Goal: Task Accomplishment & Management: Manage account settings

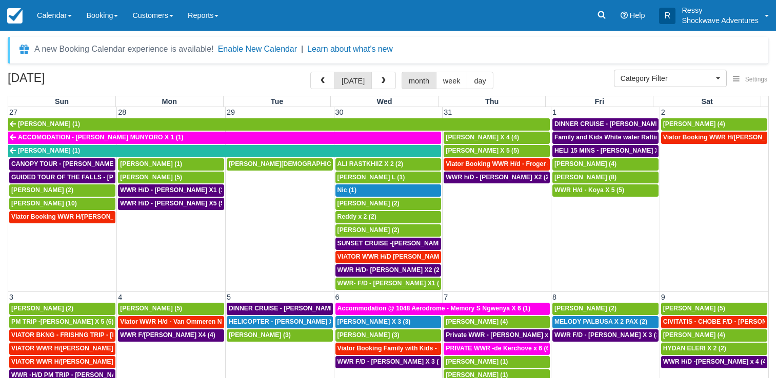
select select
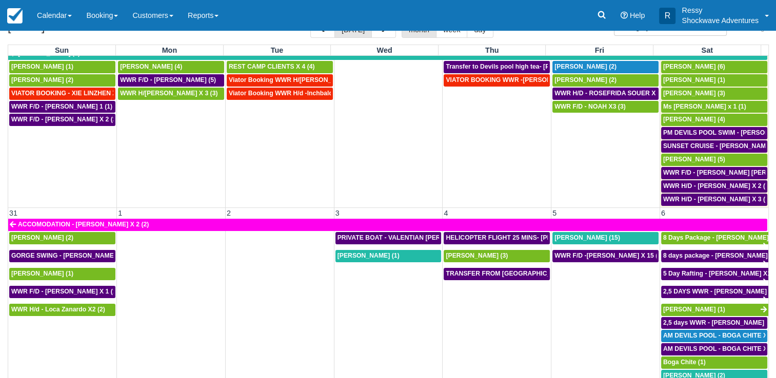
scroll to position [84, 0]
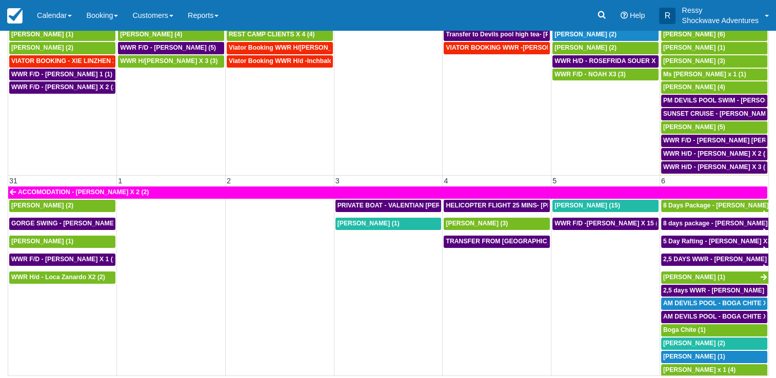
click at [686, 378] on span "Trans from Kasane - [PERSON_NAME] X4 (4)" at bounding box center [729, 383] width 133 height 7
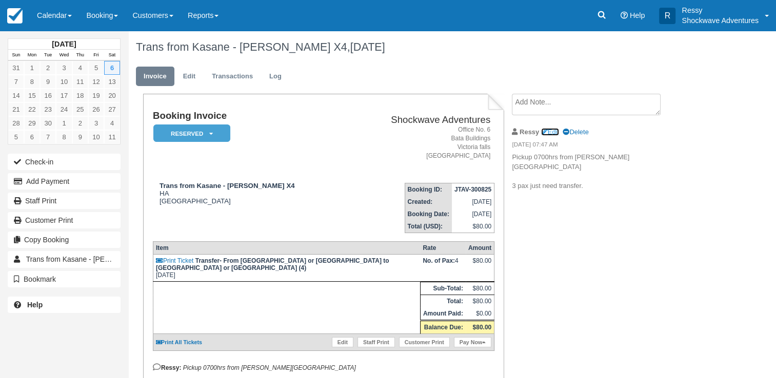
click at [550, 131] on link "Edit" at bounding box center [550, 132] width 18 height 8
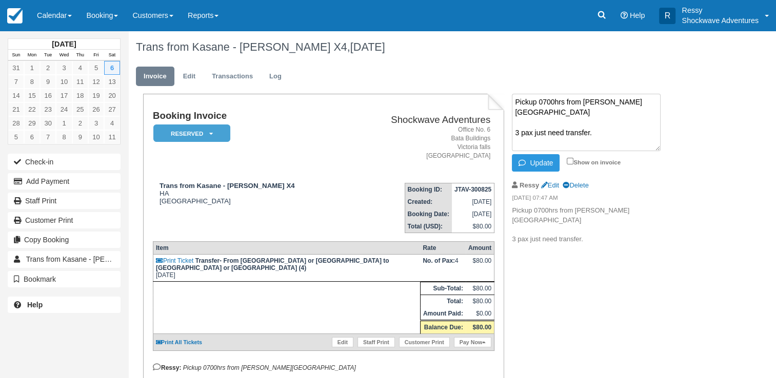
click at [547, 102] on textarea "Pickup 0700hrs from Beaulah Court 3 pax just need transfer." at bounding box center [586, 122] width 149 height 57
type textarea "Pickup 0800hrs from Beaulah Court 3 pax just need transfer."
click at [568, 161] on input "Show on invoice" at bounding box center [570, 161] width 7 height 7
checkbox input "true"
click at [534, 168] on button "Update" at bounding box center [536, 162] width 48 height 17
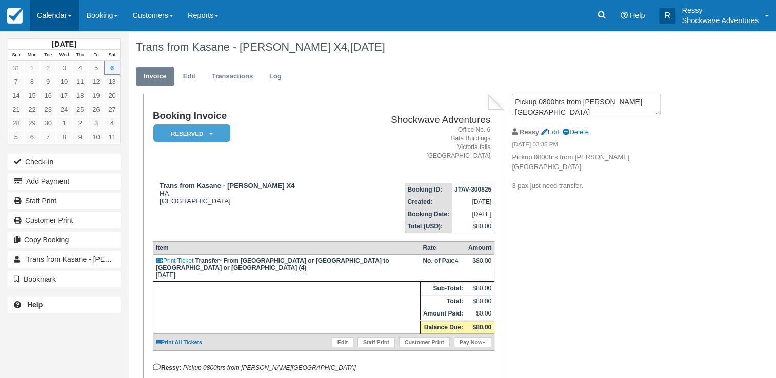
click at [59, 5] on link "Calendar" at bounding box center [54, 15] width 49 height 31
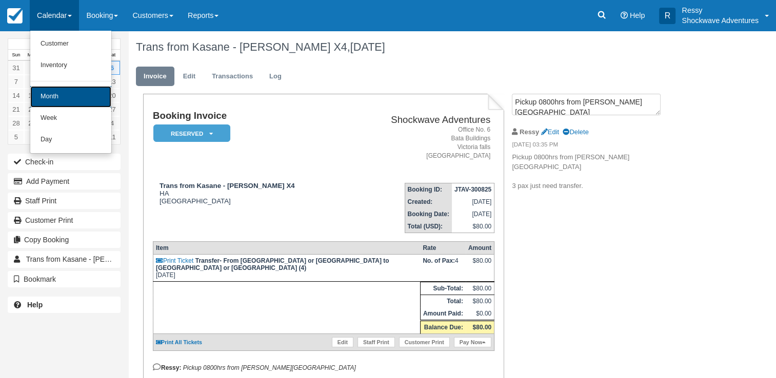
click at [64, 98] on link "Month" at bounding box center [70, 97] width 81 height 22
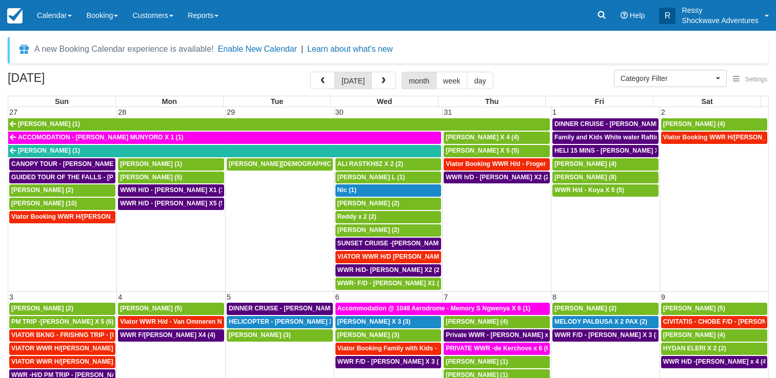
select select
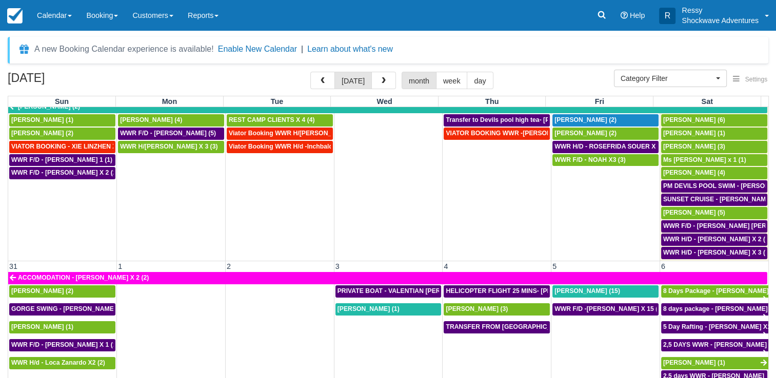
scroll to position [740, 0]
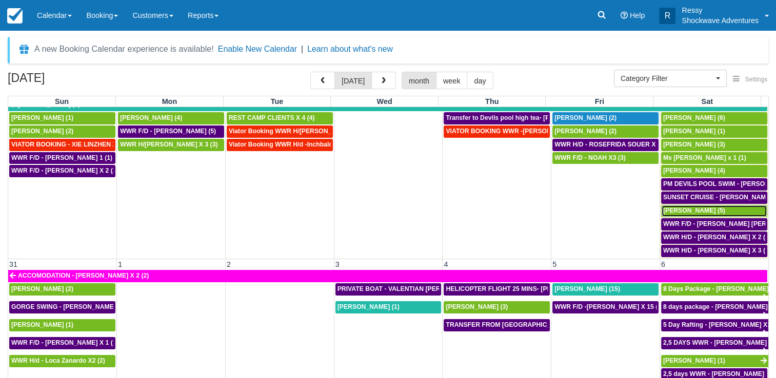
click at [688, 207] on span "[PERSON_NAME] (5)" at bounding box center [694, 210] width 62 height 7
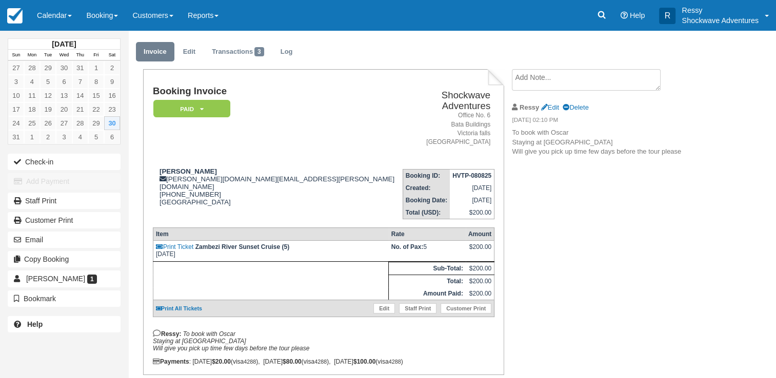
scroll to position [45, 0]
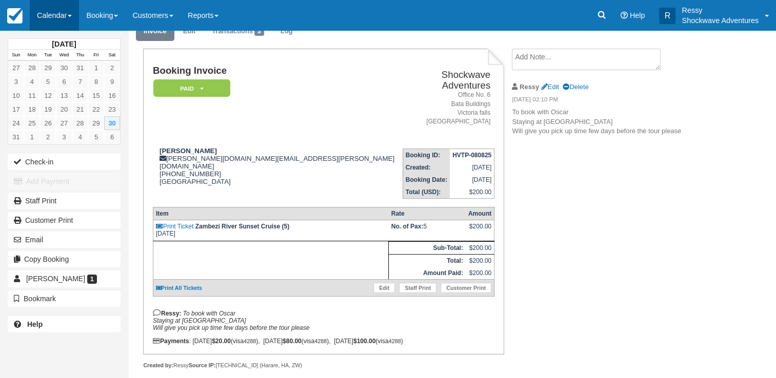
click at [69, 13] on link "Calendar" at bounding box center [54, 15] width 49 height 31
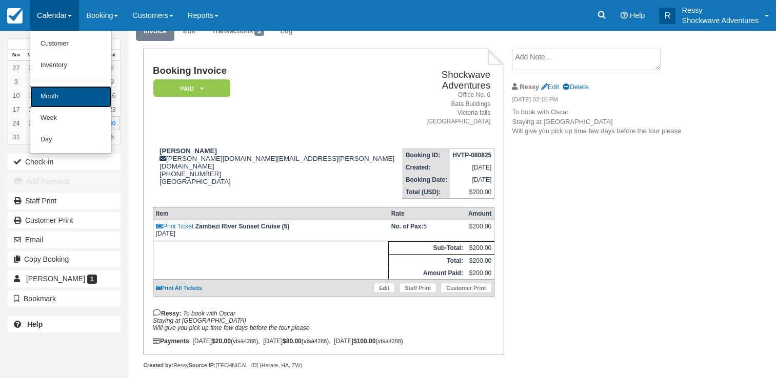
click at [62, 102] on link "Month" at bounding box center [70, 97] width 81 height 22
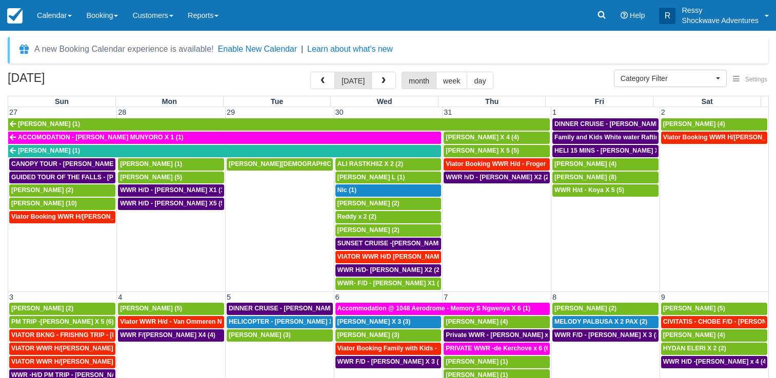
select select
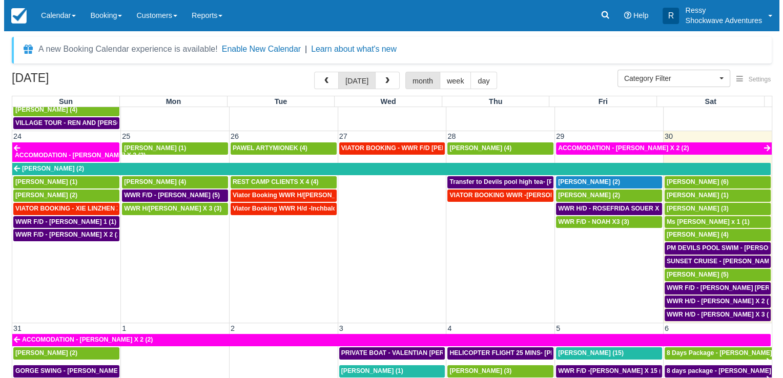
scroll to position [740, 0]
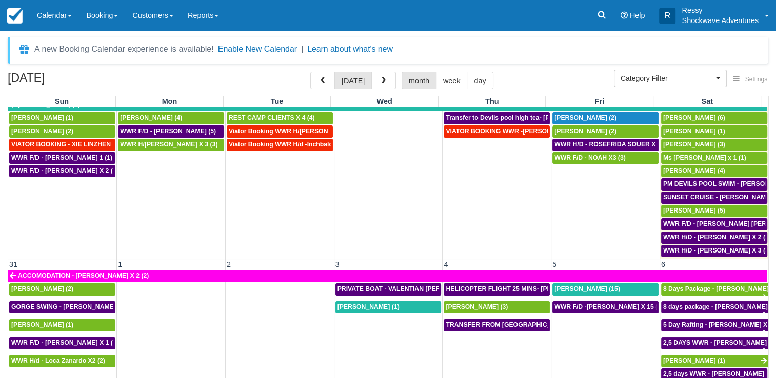
click at [265, 330] on td at bounding box center [279, 378] width 109 height 191
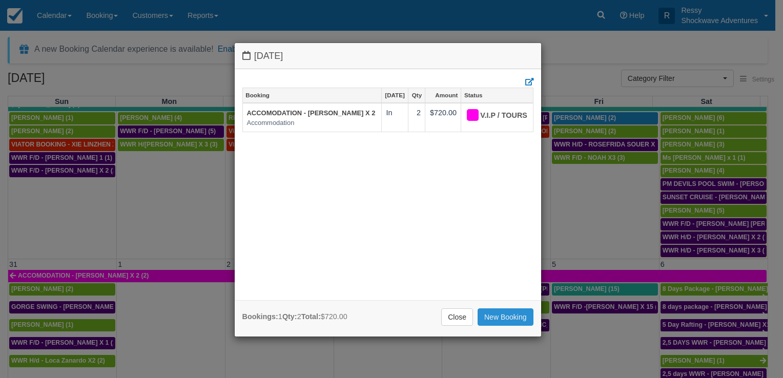
click at [508, 321] on link "New Booking" at bounding box center [506, 317] width 56 height 17
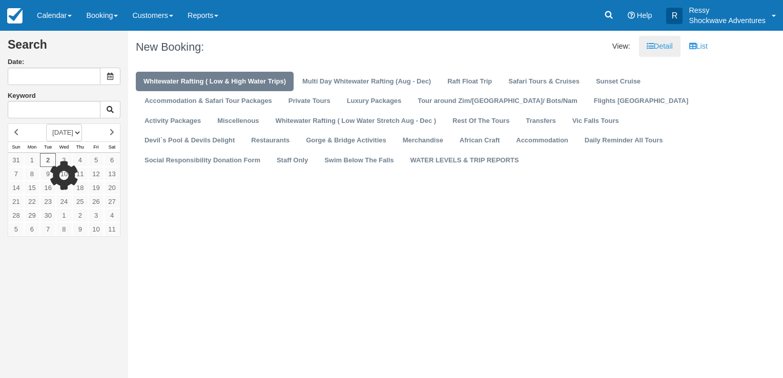
type input "[DATE]"
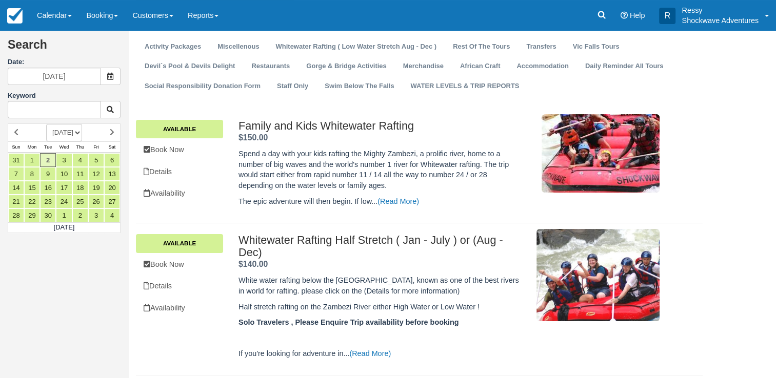
scroll to position [51, 0]
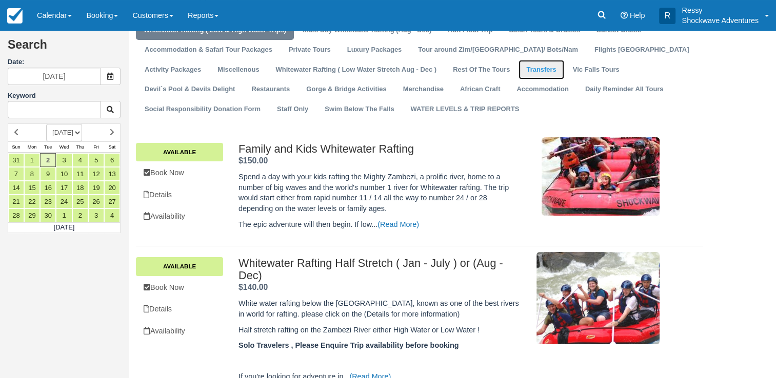
click at [518, 71] on link "Transfers" at bounding box center [540, 70] width 45 height 20
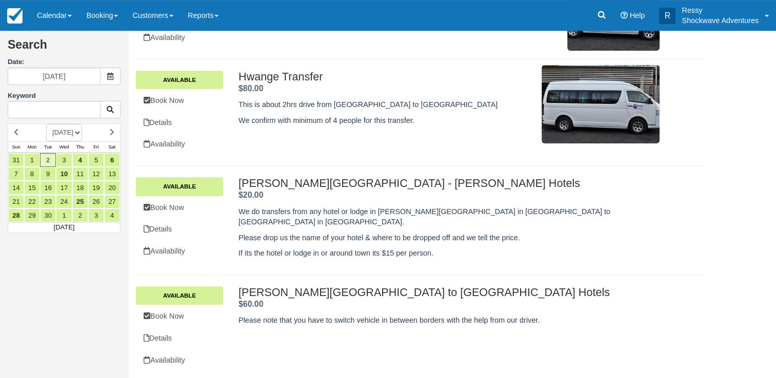
scroll to position [359, 0]
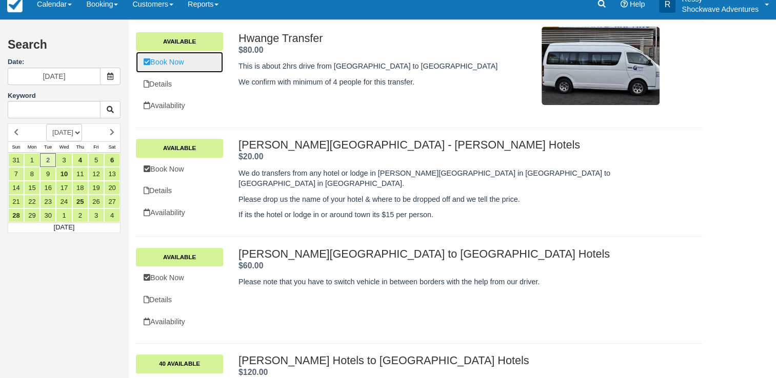
click at [194, 69] on link "Book Now" at bounding box center [179, 62] width 87 height 21
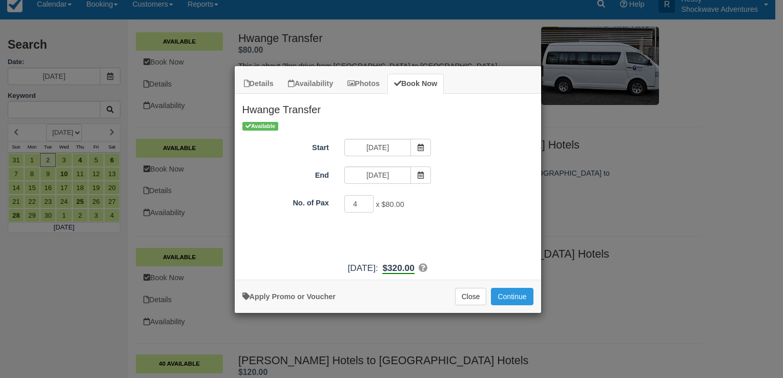
click at [642, 233] on div "Details Availability Photos Book Now Hwange Transfer This is about 2hrs drive f…" at bounding box center [391, 189] width 783 height 378
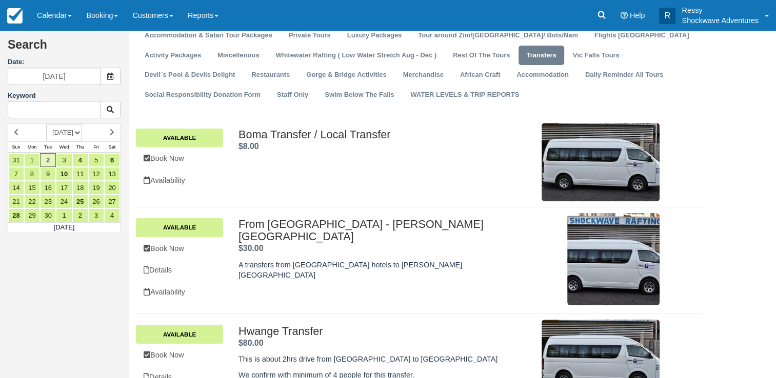
scroll to position [0, 0]
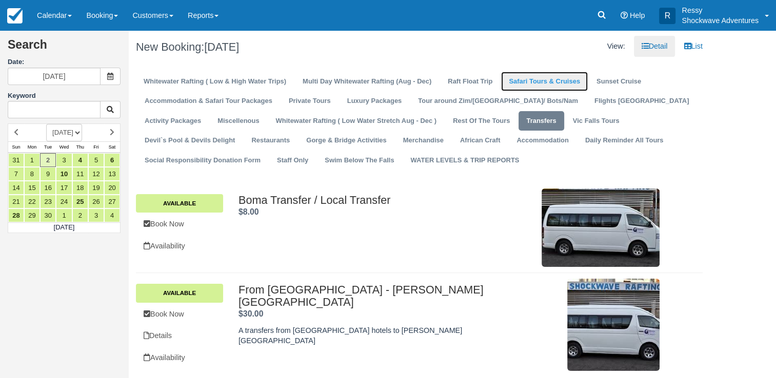
click at [559, 81] on link "Safari Tours & Cruises" at bounding box center [544, 82] width 87 height 20
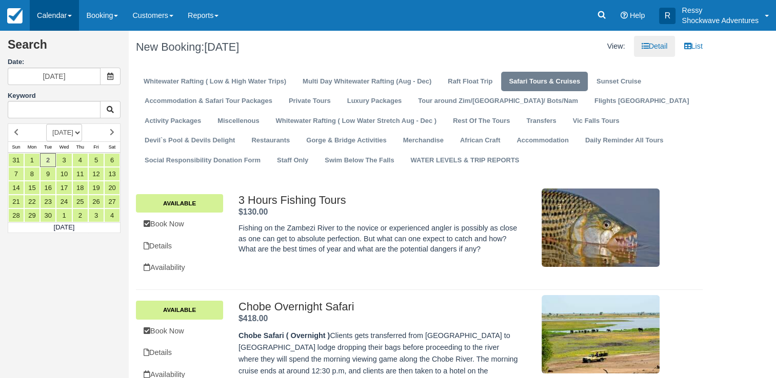
click at [72, 20] on link "Calendar" at bounding box center [54, 15] width 49 height 31
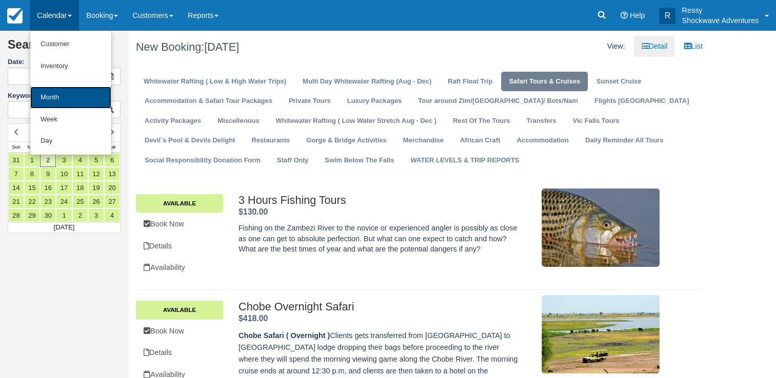
click at [72, 100] on link "Month" at bounding box center [70, 98] width 81 height 22
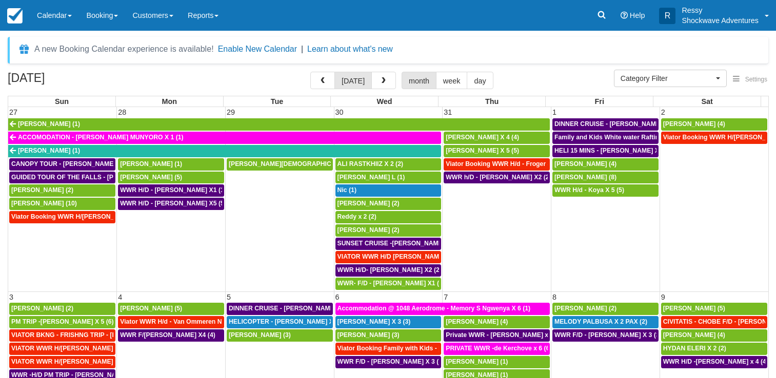
select select
